Goal: Task Accomplishment & Management: Use online tool/utility

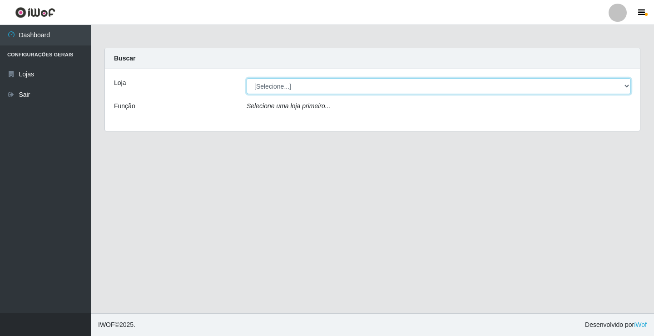
click at [276, 85] on select "[Selecione...] Rede Potiguar 5 - Extremoz" at bounding box center [439, 86] width 384 height 16
select select "79"
click at [247, 78] on select "[Selecione...] Rede Potiguar 5 - Extremoz" at bounding box center [439, 86] width 384 height 16
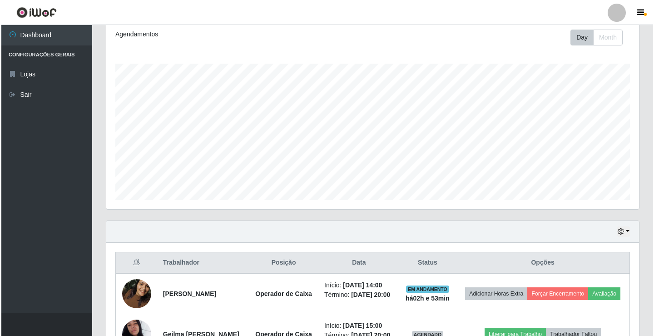
scroll to position [200, 0]
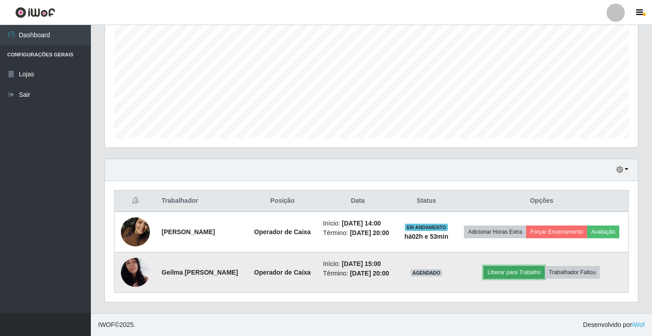
click at [525, 268] on button "Liberar para Trabalho" at bounding box center [513, 272] width 61 height 13
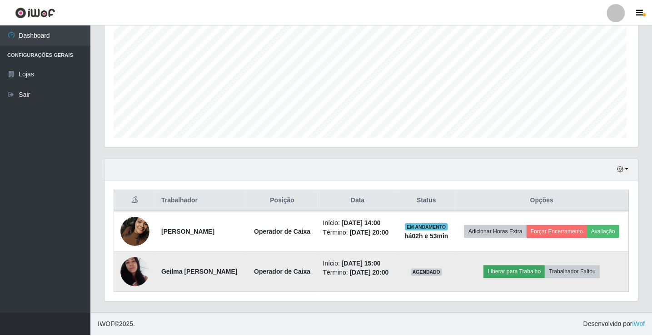
scroll to position [189, 528]
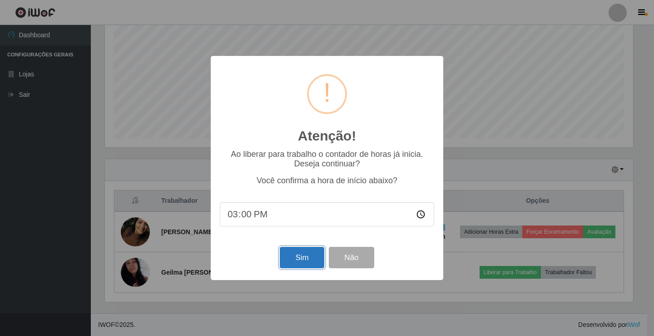
click at [298, 260] on button "Sim" at bounding box center [302, 257] width 44 height 21
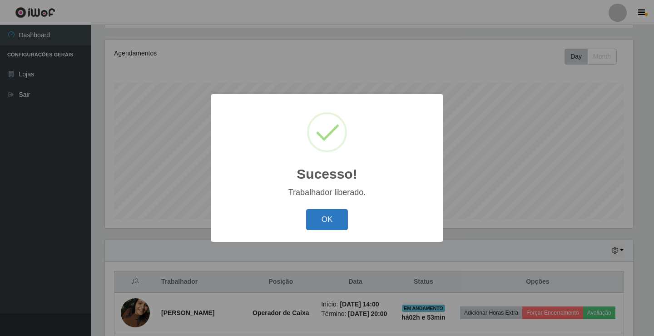
click at [322, 225] on button "OK" at bounding box center [327, 219] width 42 height 21
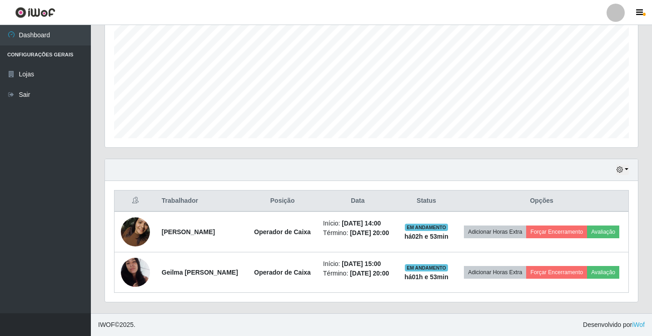
scroll to position [200, 0]
click at [629, 159] on div "Hoje 1 dia 3 dias 1 Semana Não encerrados" at bounding box center [371, 170] width 533 height 22
click at [628, 164] on button "button" at bounding box center [622, 169] width 13 height 10
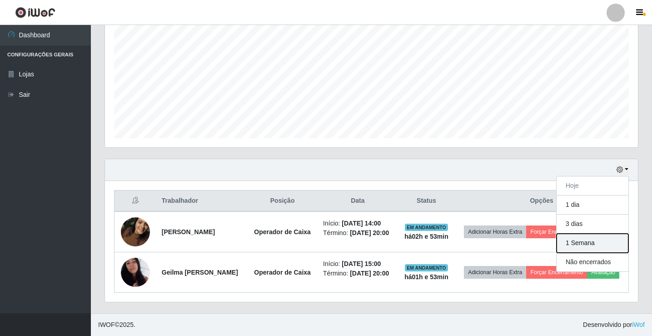
click at [587, 234] on button "1 Semana" at bounding box center [593, 243] width 72 height 19
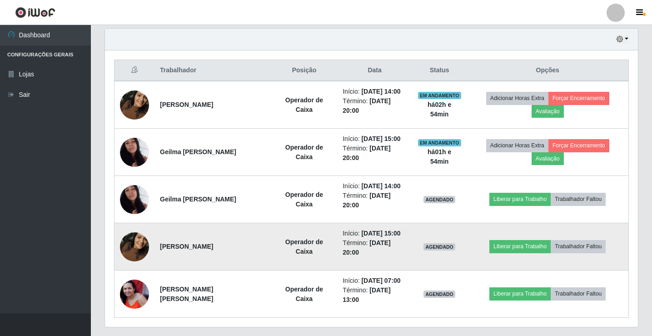
scroll to position [342, 0]
